Goal: Find specific page/section: Find specific page/section

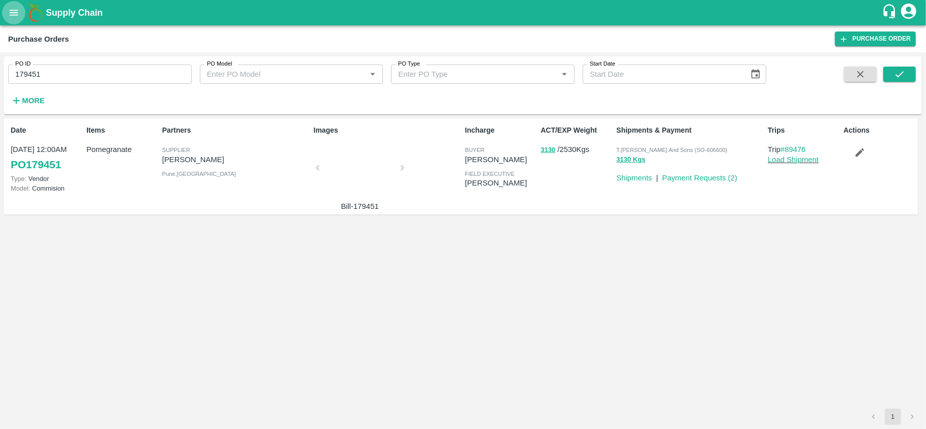
click at [11, 13] on icon "open drawer" at bounding box center [13, 12] width 11 height 11
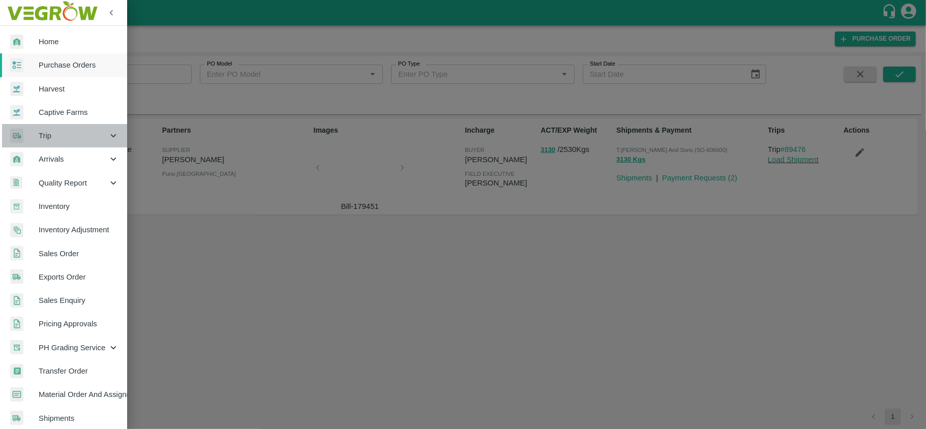
click at [70, 141] on span "Trip" at bounding box center [73, 135] width 69 height 11
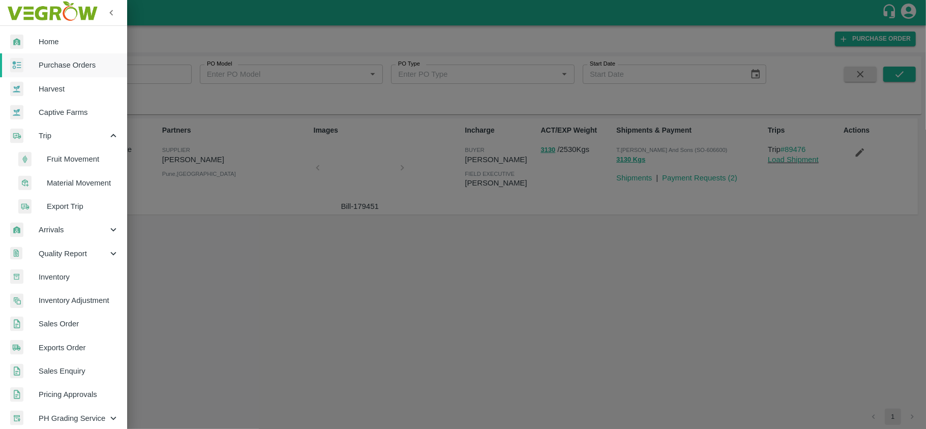
click at [68, 182] on span "Material Movement" at bounding box center [83, 182] width 72 height 11
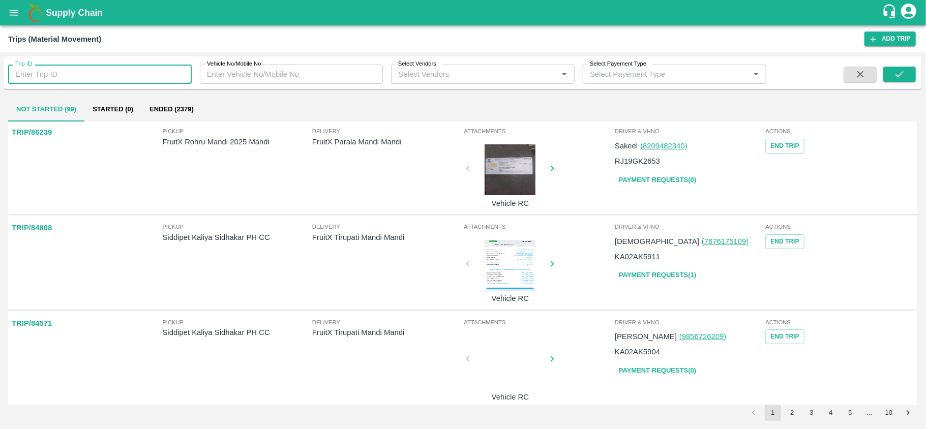
click at [94, 75] on input "Trip ID" at bounding box center [100, 74] width 184 height 19
paste input "89651"
type input "89651"
click at [893, 72] on button "submit" at bounding box center [899, 74] width 33 height 15
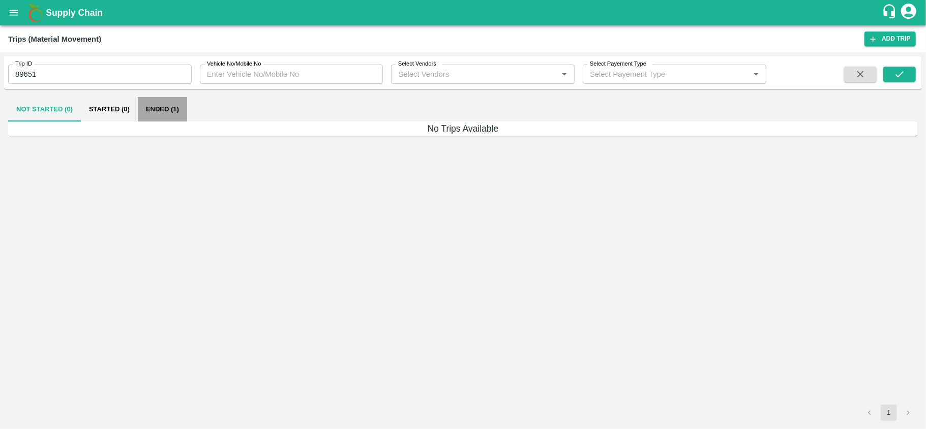
click at [166, 111] on button "Ended (1)" at bounding box center [162, 109] width 49 height 24
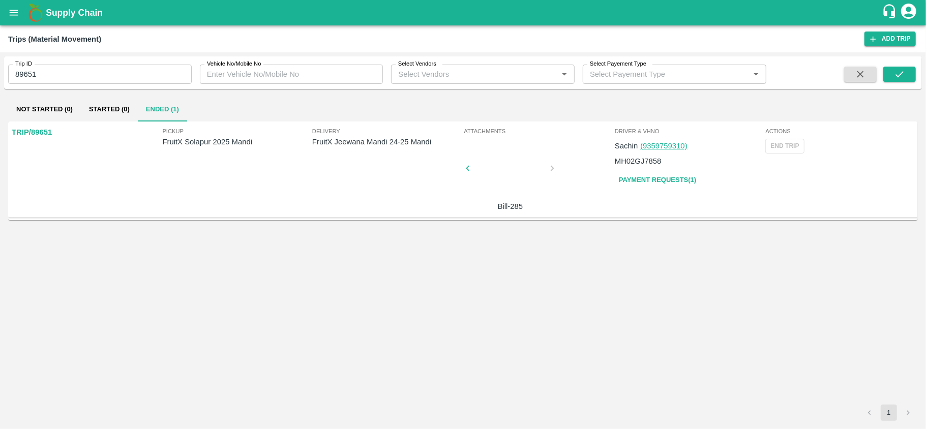
click at [347, 141] on p "FruitX Jeewana Mandi 24-25 Mandi" at bounding box center [386, 141] width 149 height 11
copy p "FruitX Jeewana Mandi 24-25 Mandi"
